Goal: Transaction & Acquisition: Download file/media

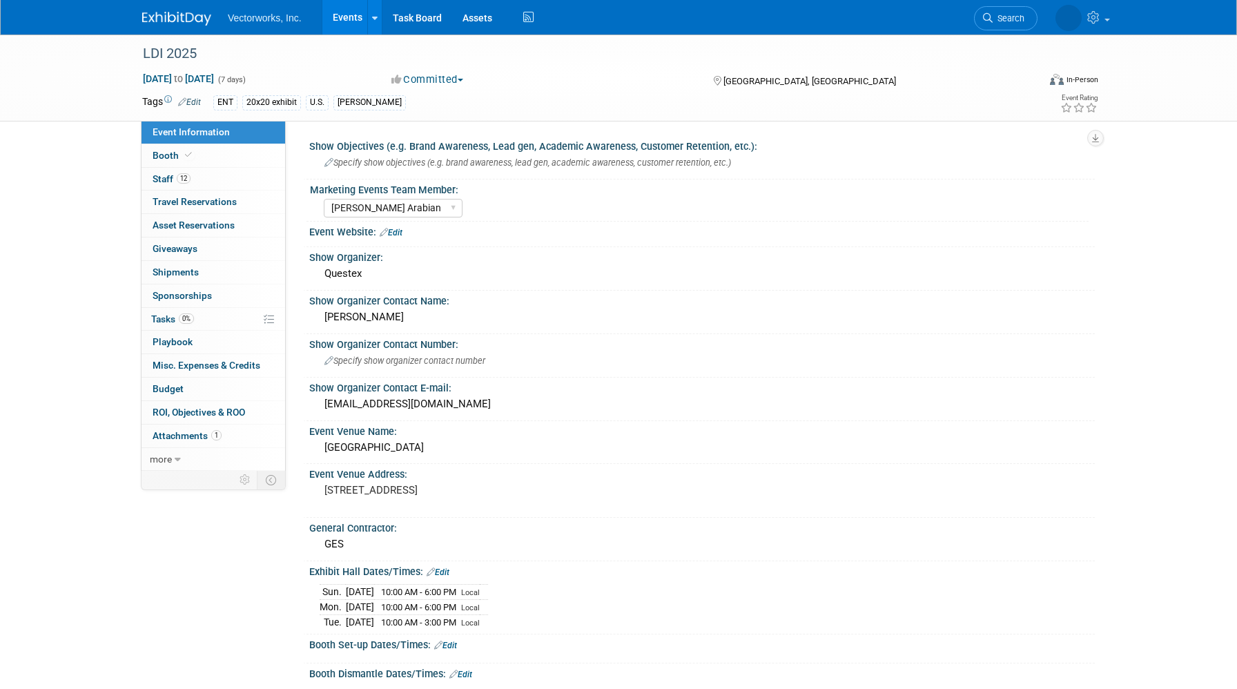
select select "[PERSON_NAME] Arabian"
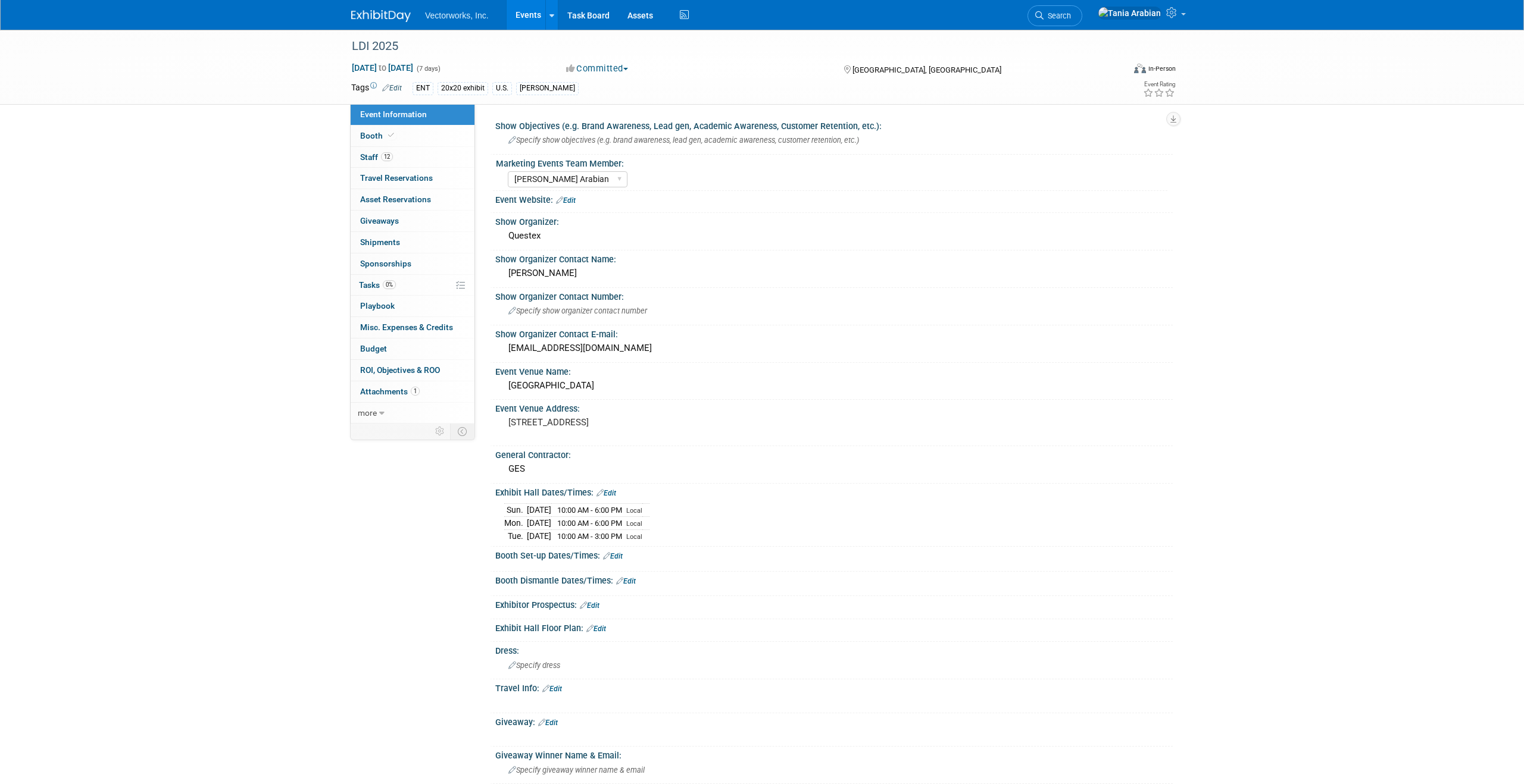
click at [534, 16] on link "Events" at bounding box center [528, 15] width 43 height 30
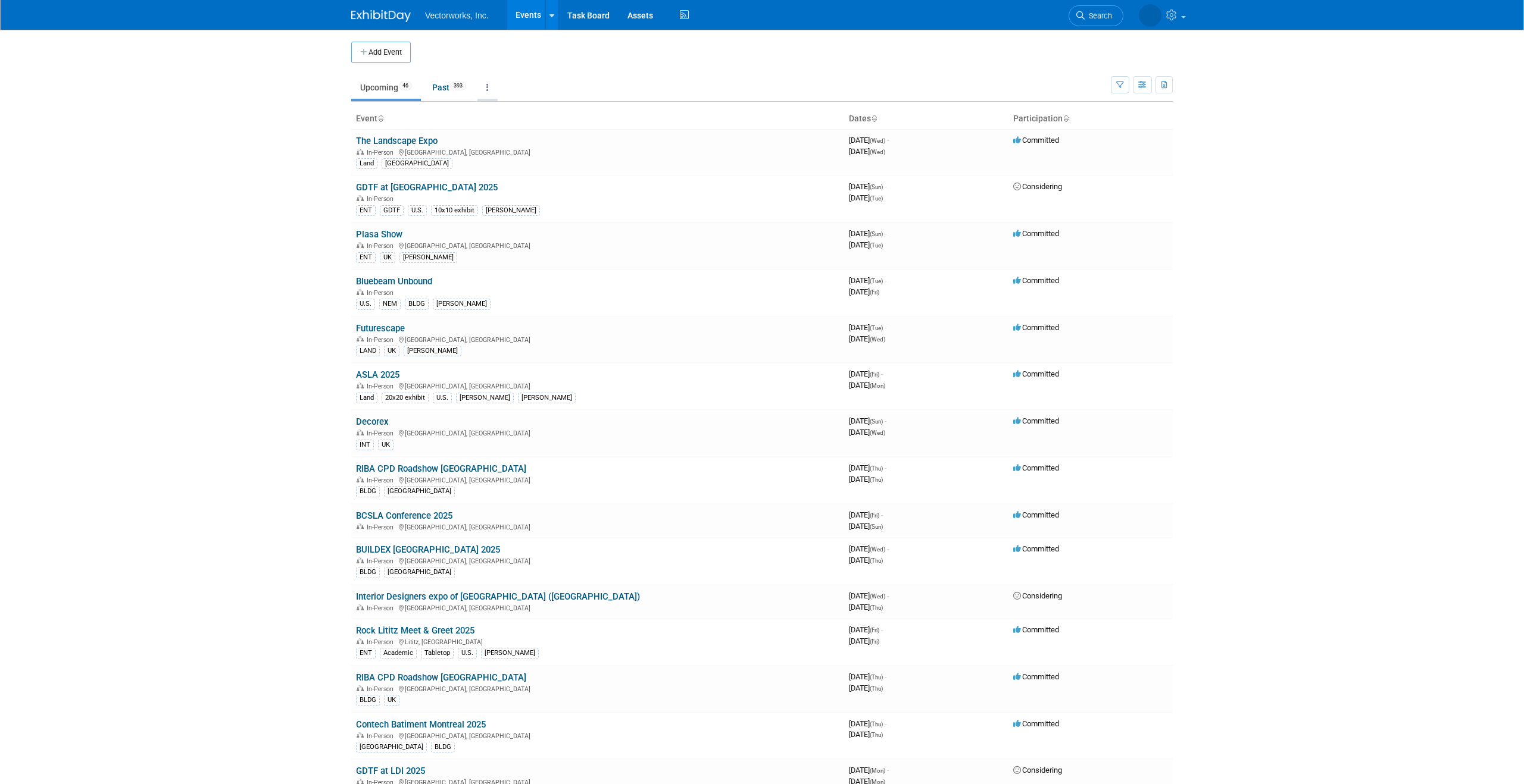
click at [493, 88] on link at bounding box center [487, 87] width 20 height 22
click at [503, 134] on link "Grouped Annually Events grouped by year" at bounding box center [525, 140] width 95 height 26
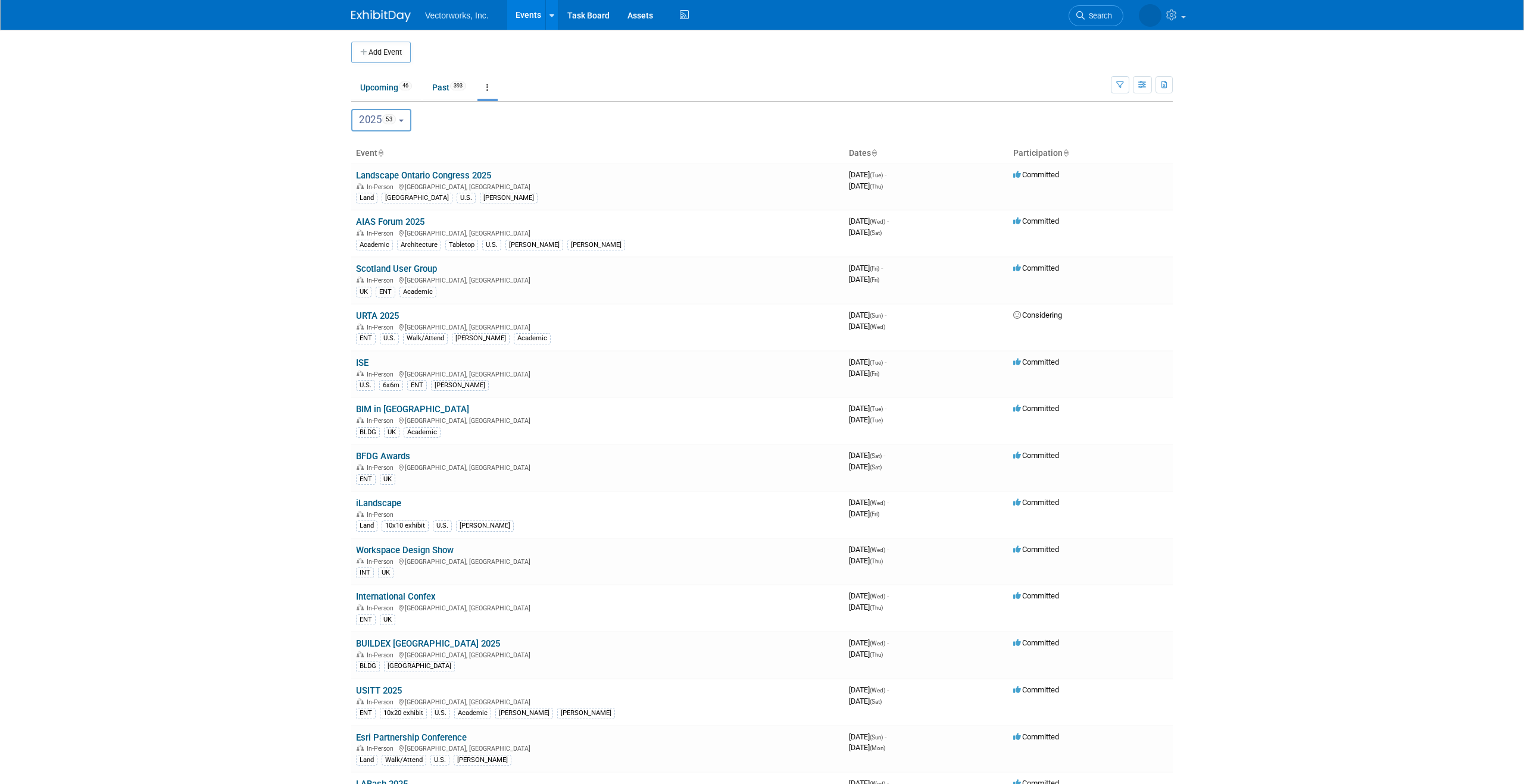
click at [406, 122] on button "2025 53" at bounding box center [381, 120] width 60 height 22
click at [370, 367] on label "2024 60" at bounding box center [383, 368] width 51 height 20
click at [361, 367] on input "2024 60" at bounding box center [357, 367] width 8 height 8
select select "2024"
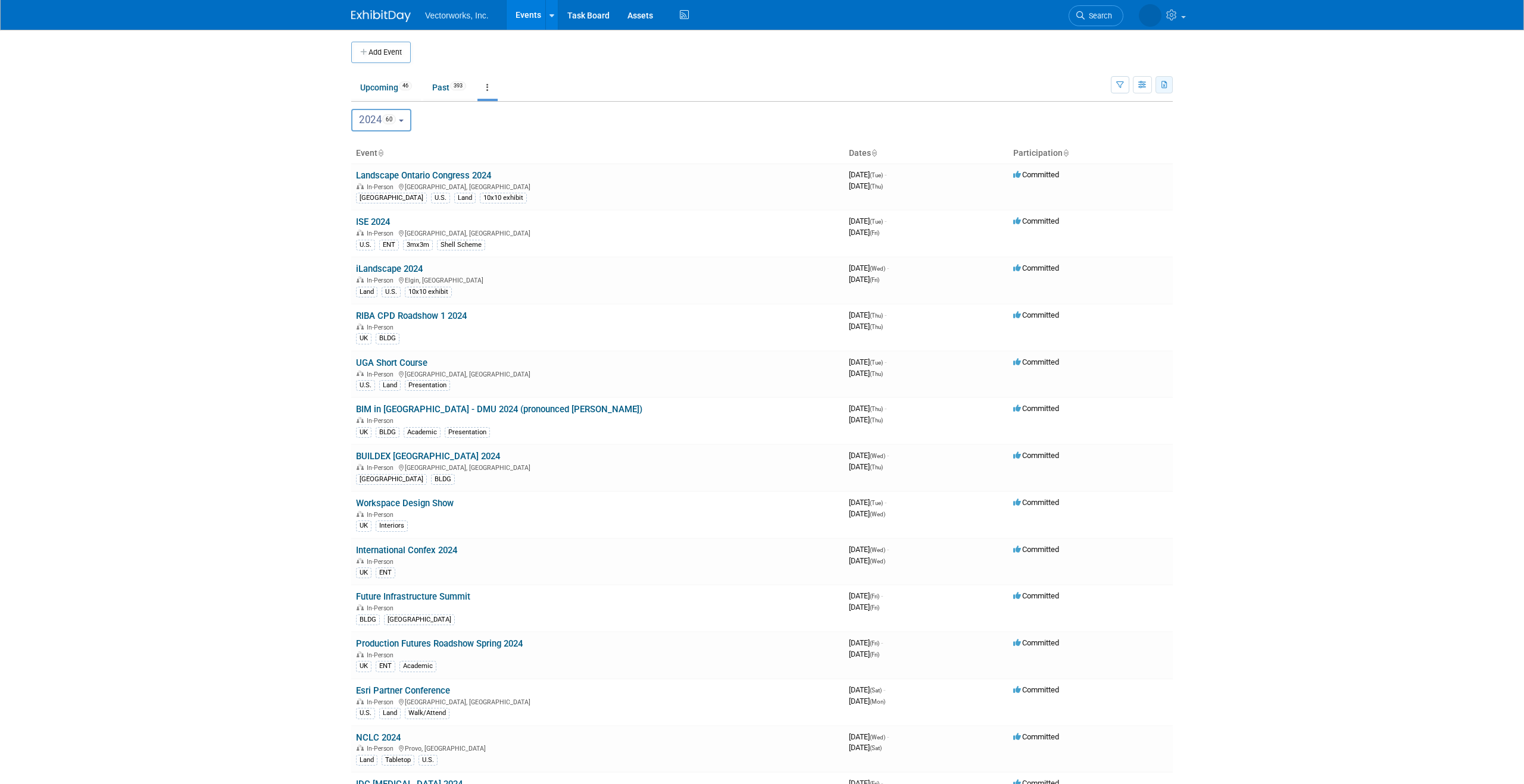
click at [1166, 84] on icon "button" at bounding box center [1165, 85] width 7 height 8
click at [1102, 120] on link "Export Current View (60 Events)" at bounding box center [1099, 122] width 129 height 16
click at [408, 124] on button "2024 60" at bounding box center [381, 120] width 60 height 22
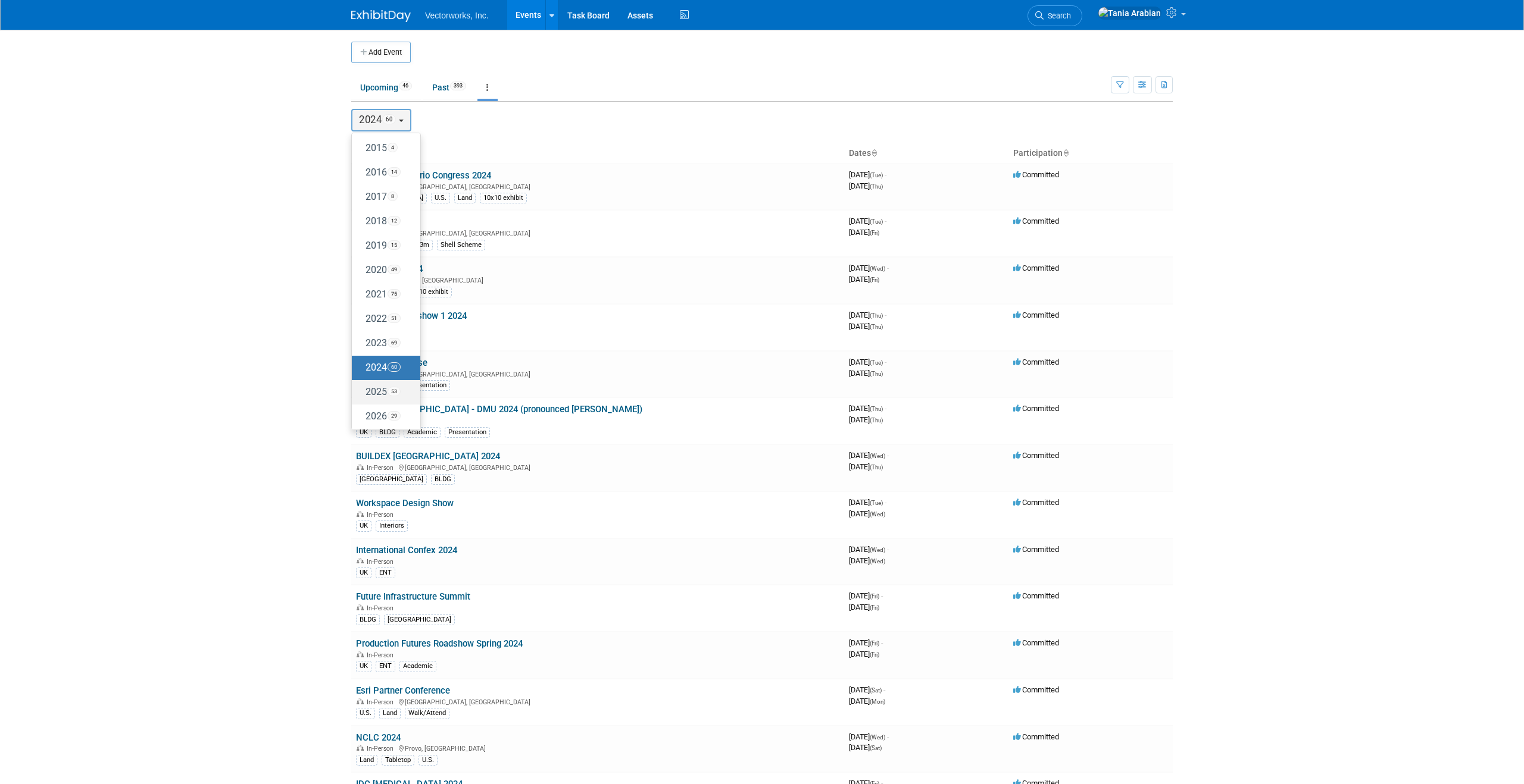
click at [382, 388] on label "2025 53" at bounding box center [383, 392] width 51 height 20
click at [361, 388] on input "2025 53" at bounding box center [357, 391] width 8 height 8
select select "2025"
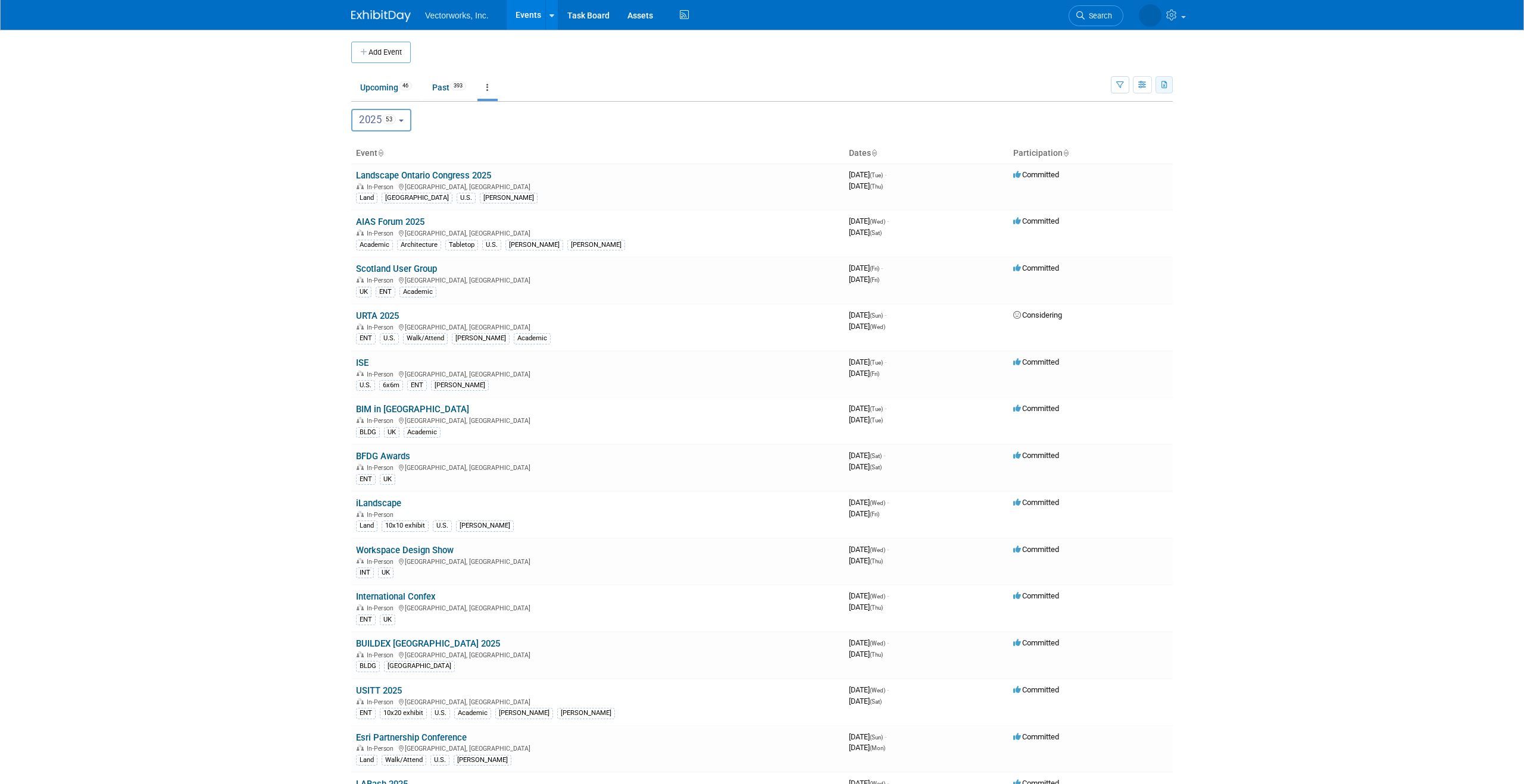
click at [1167, 84] on icon "button" at bounding box center [1165, 85] width 7 height 8
click at [1094, 117] on link "Export Current View (53 Events)" at bounding box center [1099, 122] width 129 height 16
